Goal: Find specific page/section: Find specific page/section

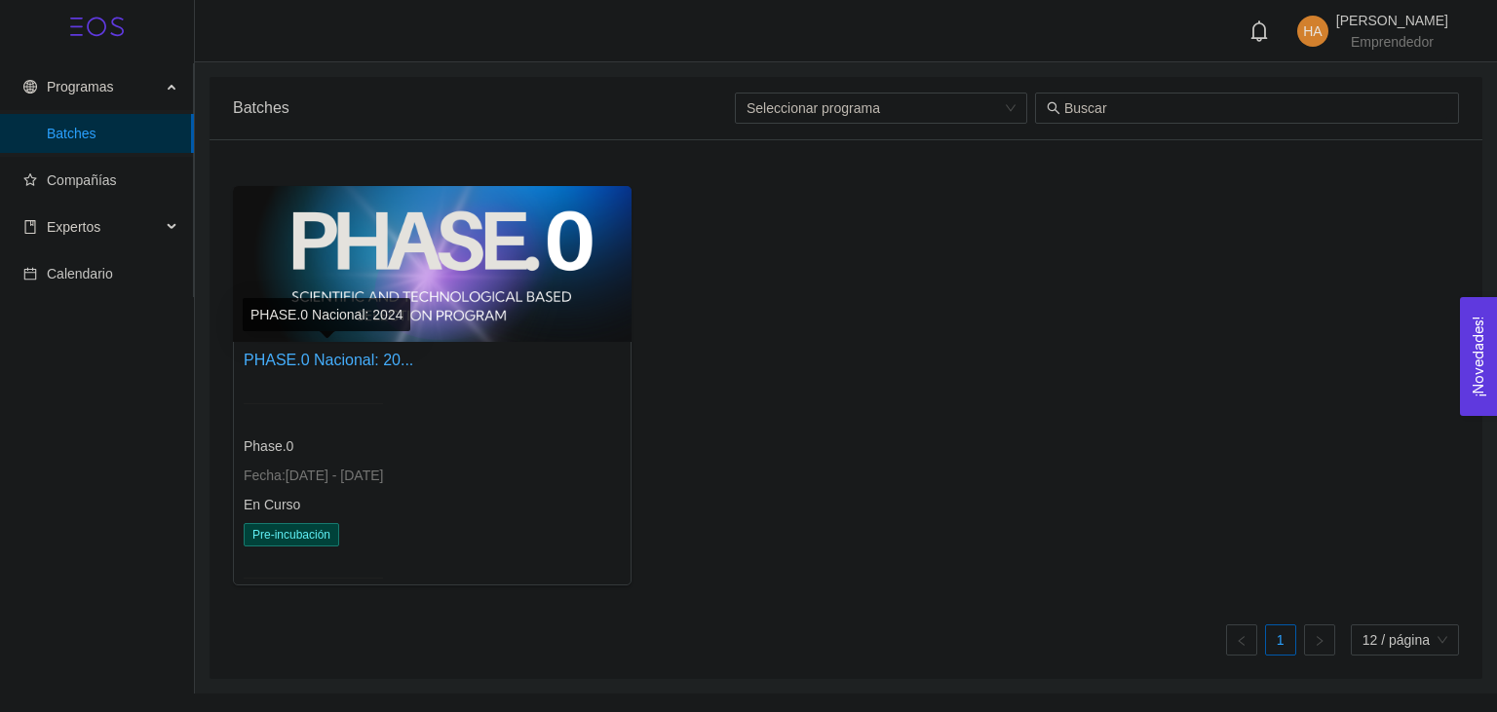
click at [310, 355] on link "PHASE.0 Nacional: 20..." at bounding box center [329, 360] width 170 height 17
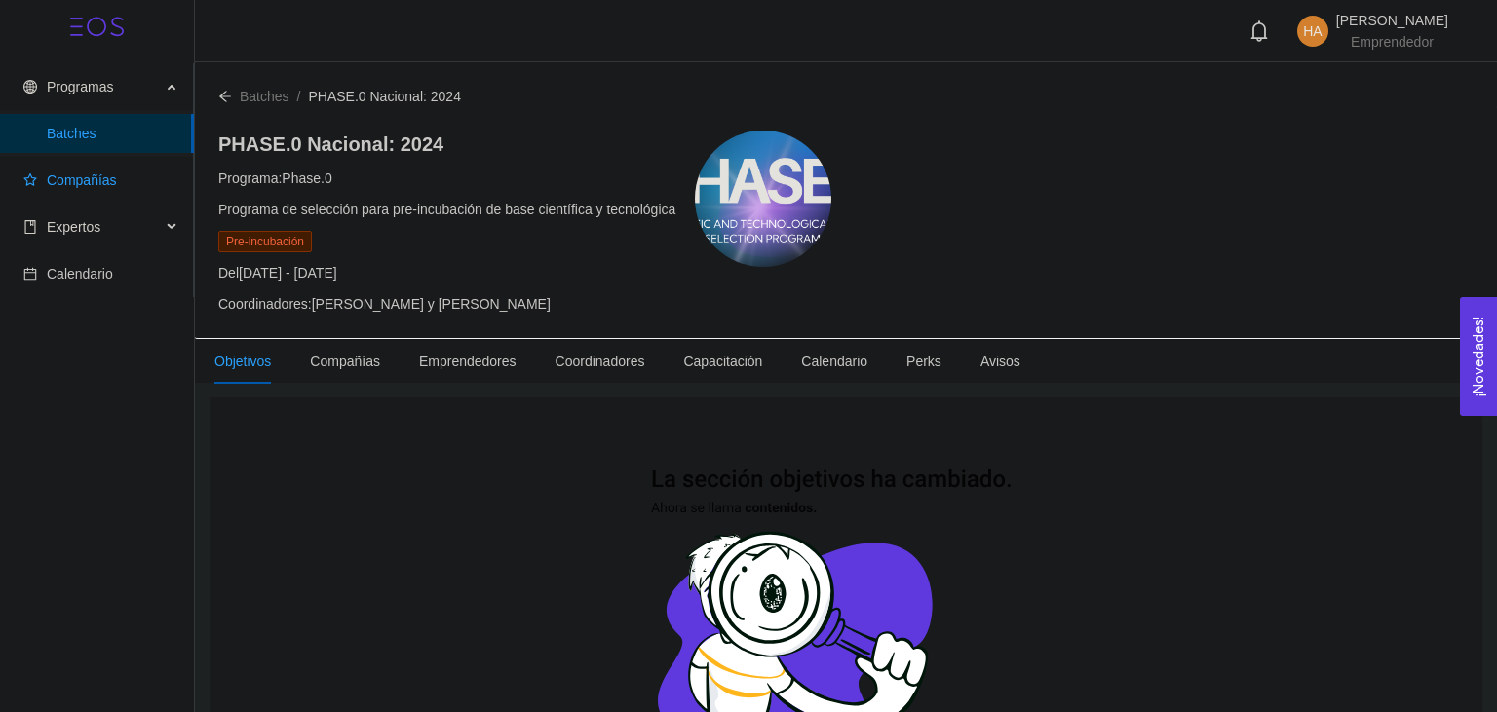
click at [72, 188] on span "Compañías" at bounding box center [82, 181] width 70 height 16
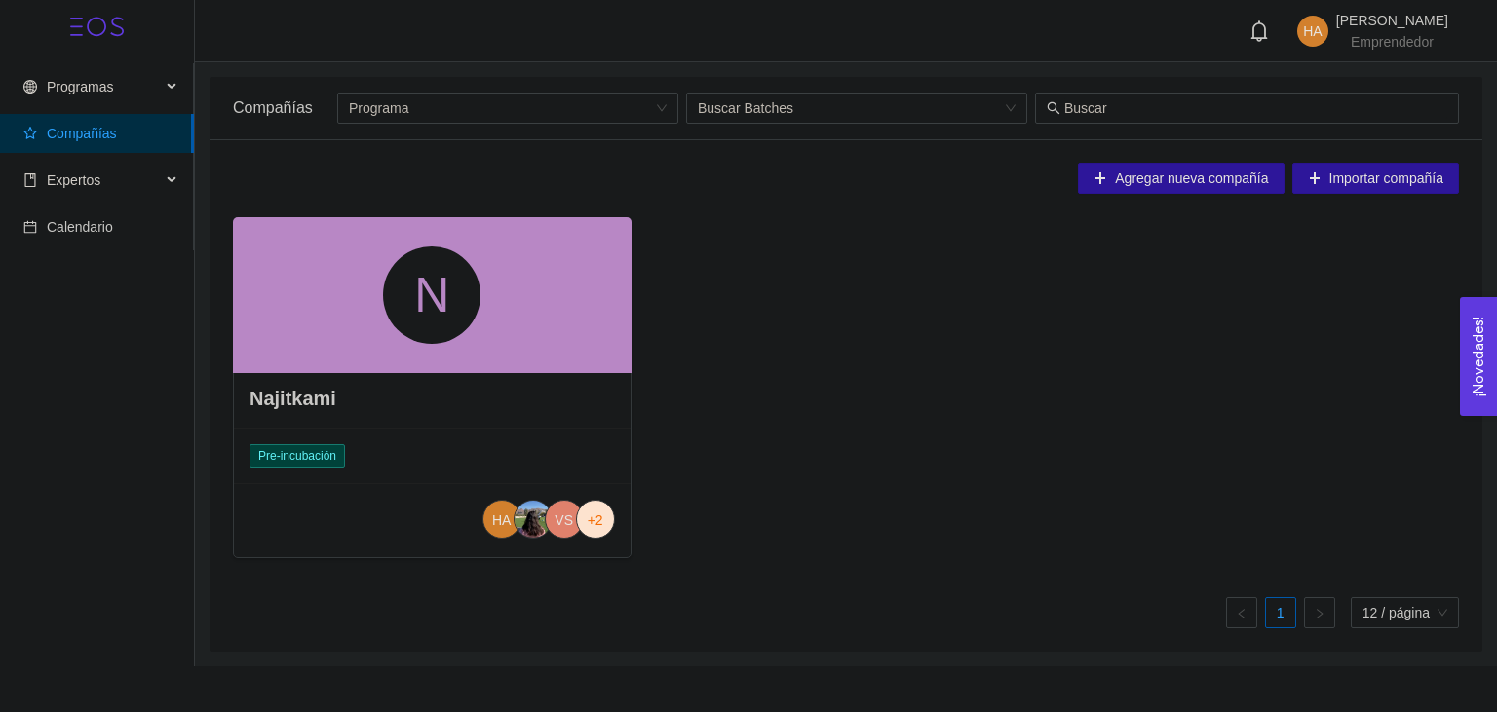
click at [321, 347] on div "N" at bounding box center [432, 295] width 399 height 156
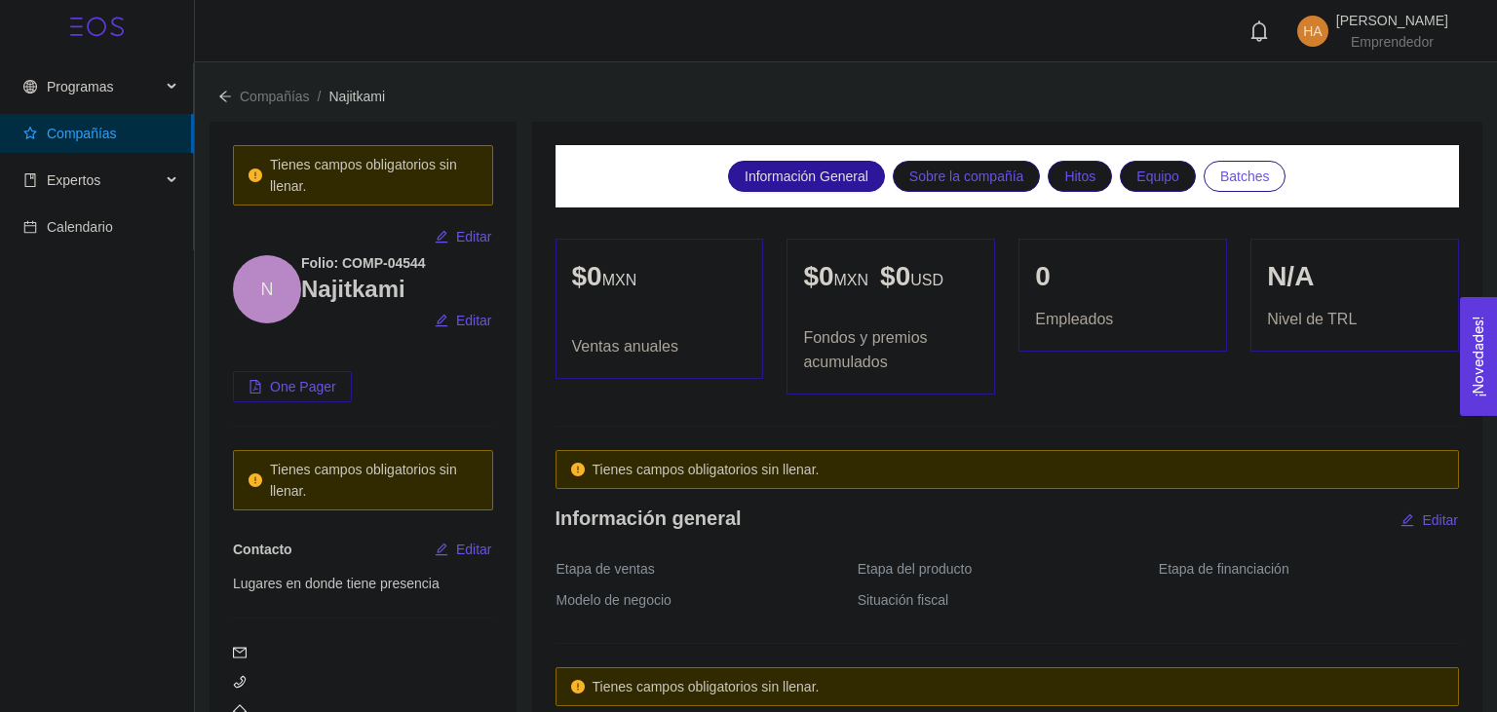
click at [1234, 177] on span "Batches" at bounding box center [1245, 176] width 50 height 29
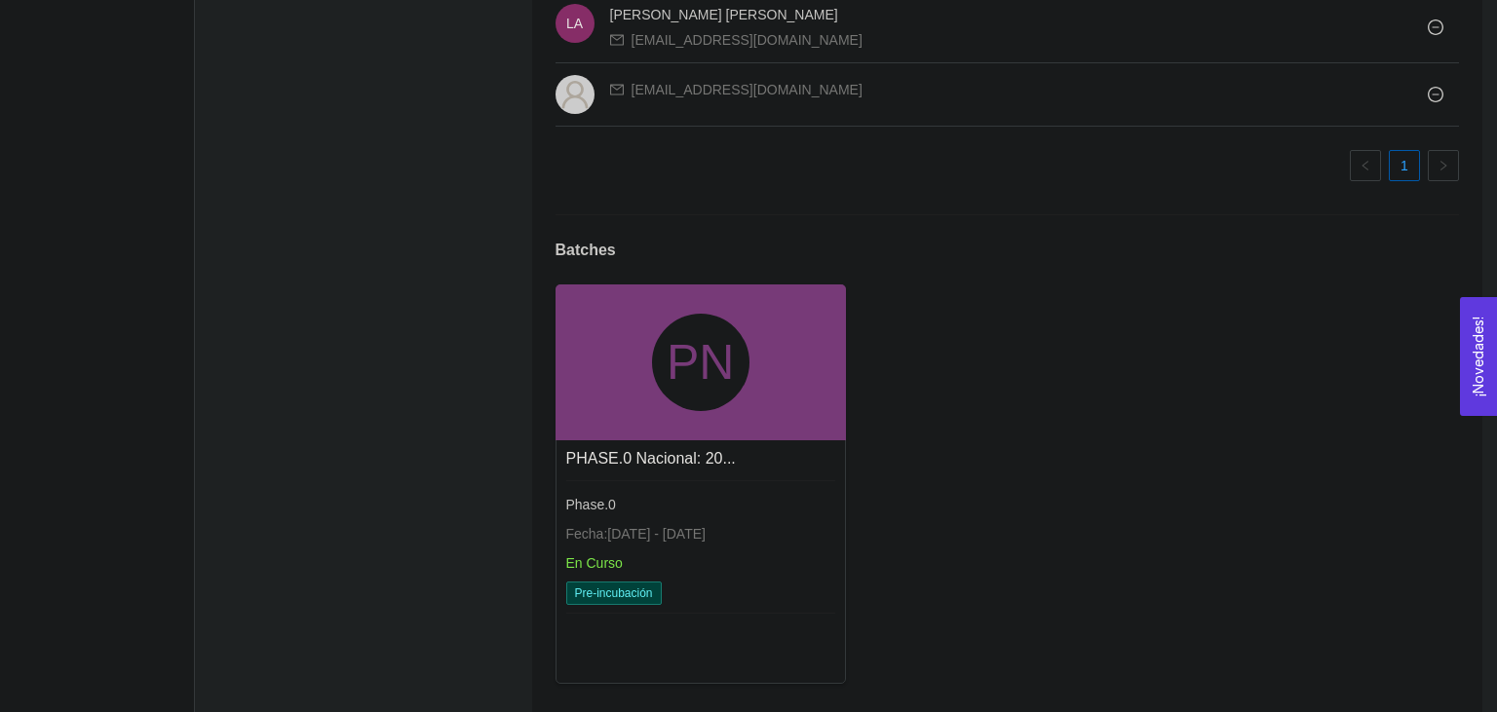
click at [685, 341] on div "PN" at bounding box center [700, 362] width 97 height 97
